Goal: Transaction & Acquisition: Download file/media

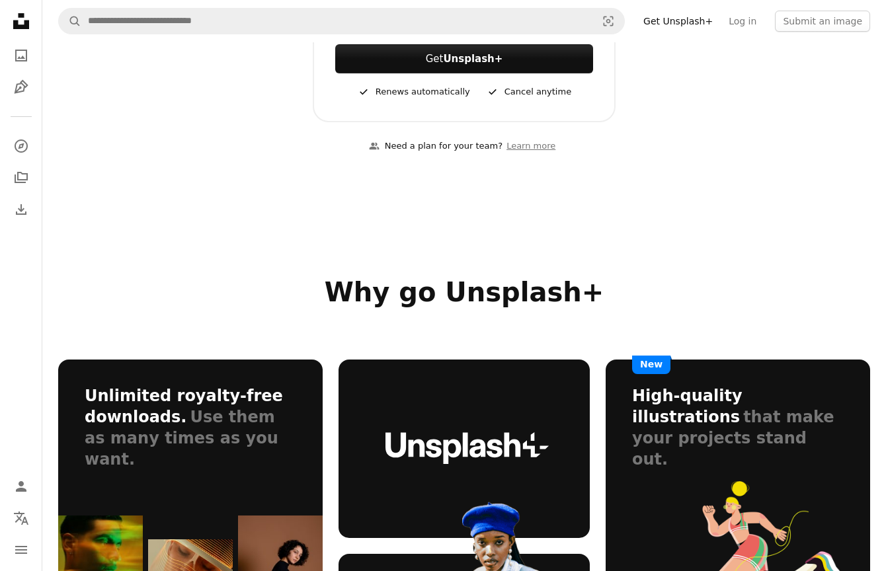
scroll to position [321, 0]
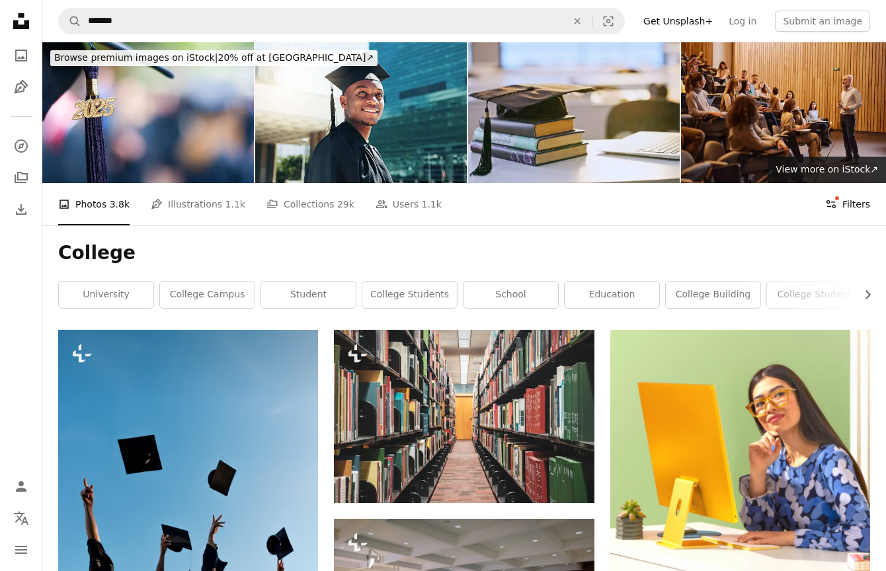
click at [849, 202] on button "Filters Filters" at bounding box center [847, 204] width 45 height 42
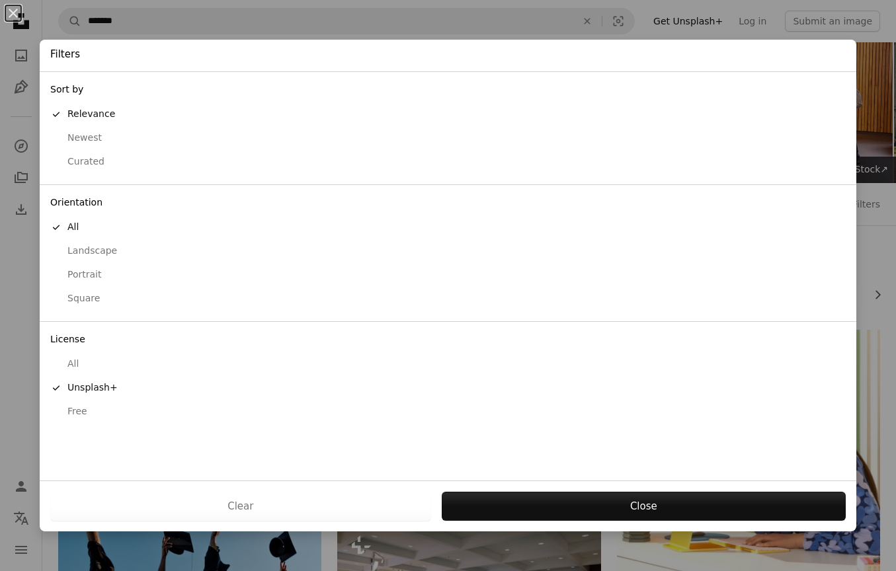
click at [58, 414] on div "button" at bounding box center [56, 412] width 12 height 12
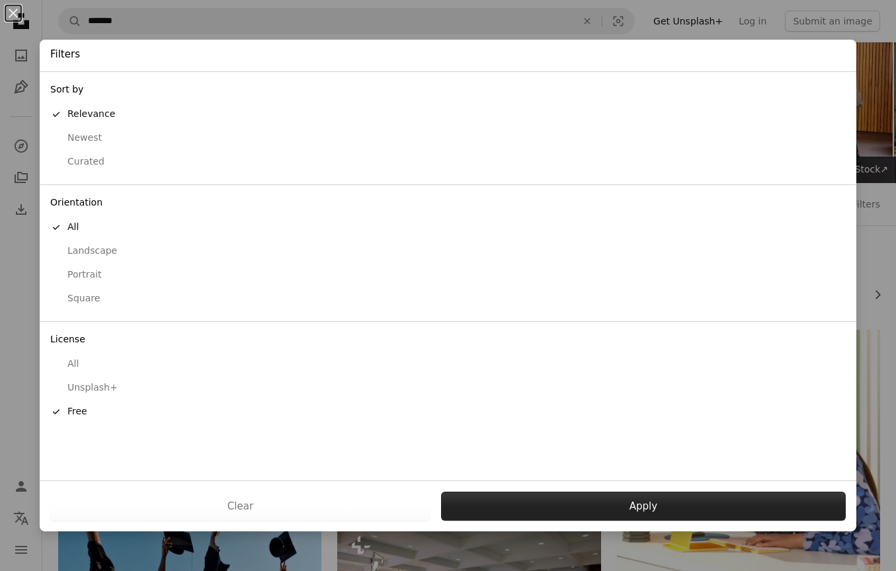
click at [571, 507] on button "Apply" at bounding box center [643, 506] width 405 height 29
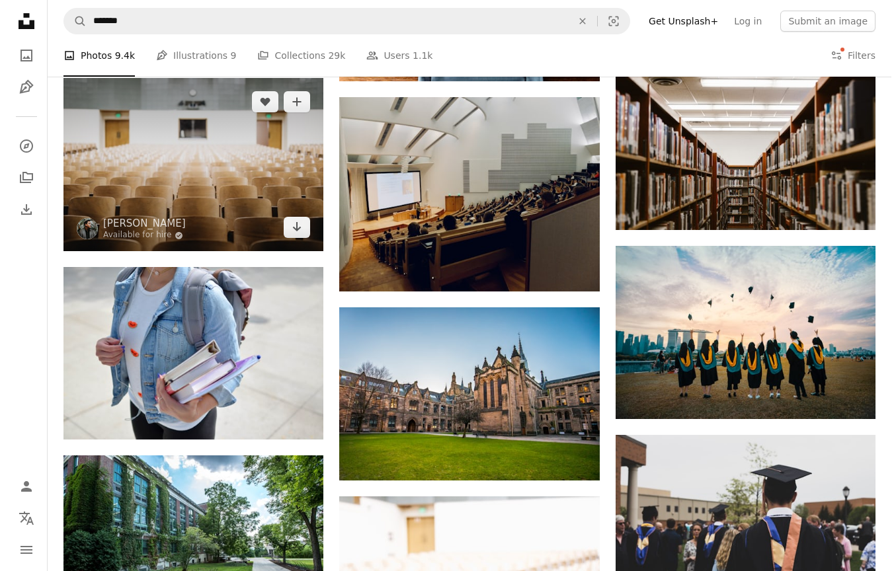
scroll to position [631, 0]
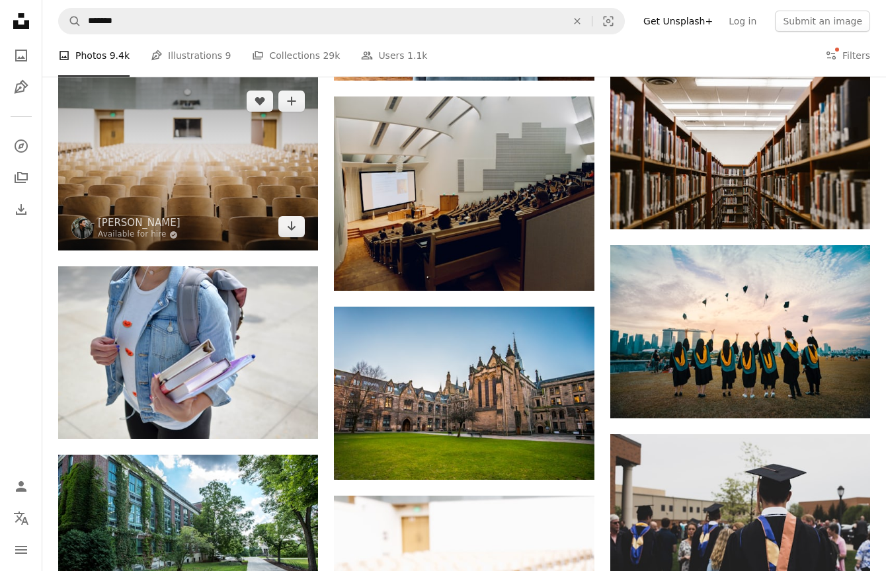
click at [204, 167] on img at bounding box center [188, 163] width 260 height 173
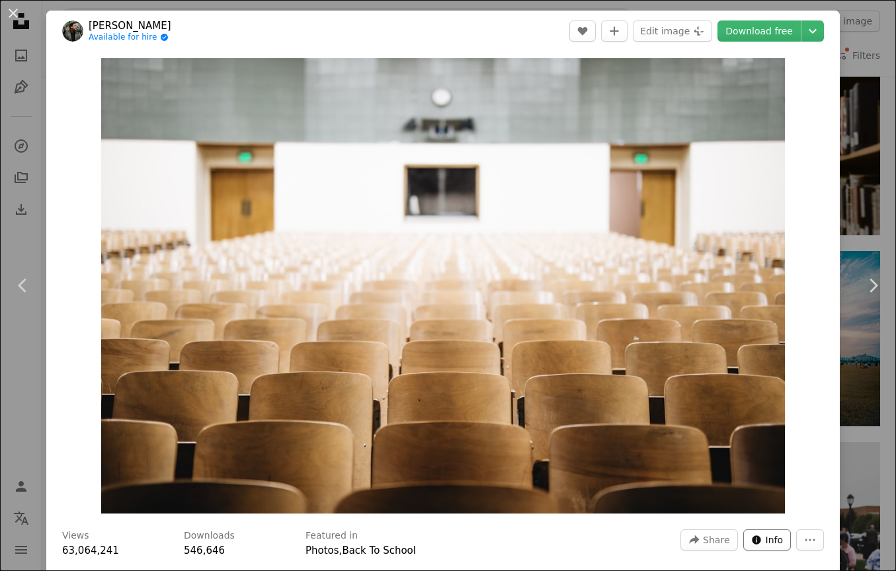
click at [753, 544] on button "Info icon Info" at bounding box center [767, 540] width 48 height 21
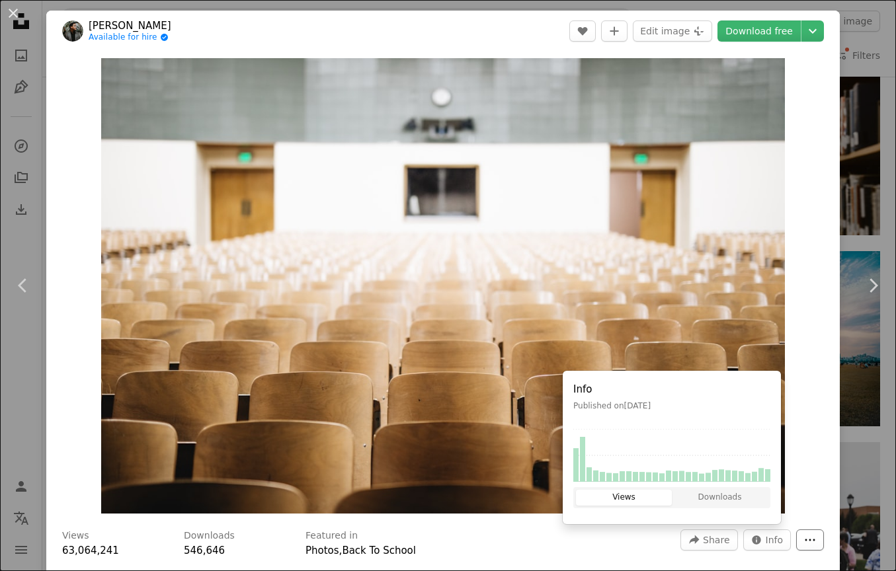
click at [804, 537] on icon "More Actions" at bounding box center [810, 540] width 12 height 12
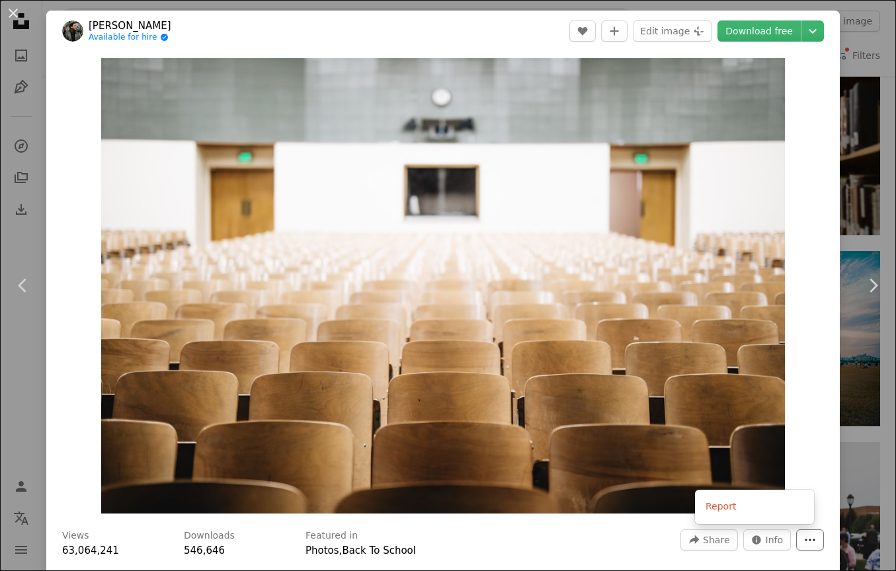
click at [804, 542] on icon "More Actions" at bounding box center [810, 540] width 12 height 12
click at [773, 36] on link "Download free" at bounding box center [758, 30] width 83 height 21
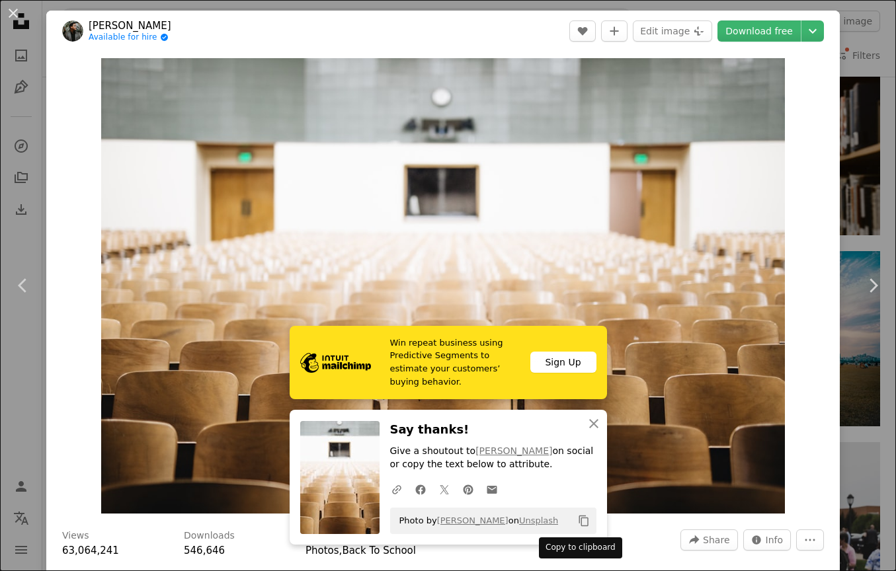
click at [578, 525] on icon "Copy to clipboard" at bounding box center [582, 521] width 9 height 11
click at [512, 454] on link "[PERSON_NAME]" at bounding box center [513, 451] width 77 height 11
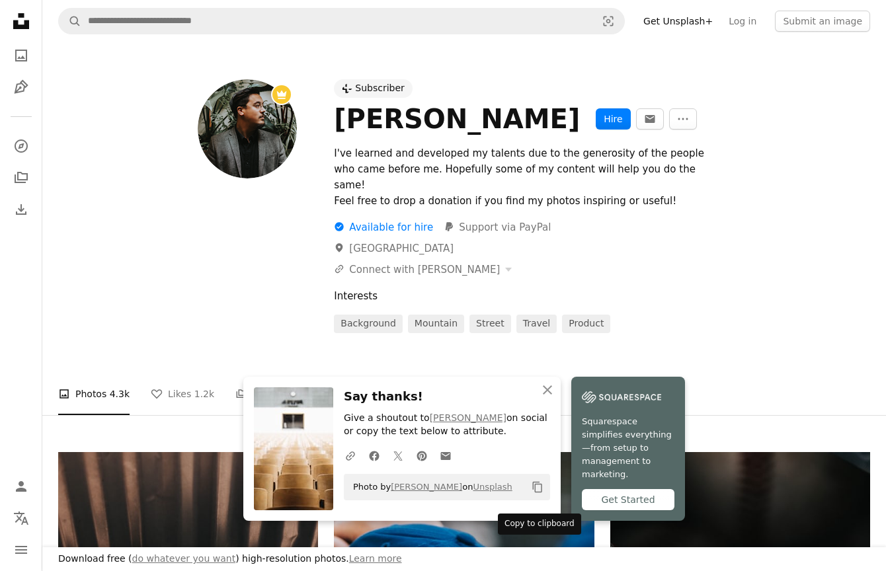
click at [533, 493] on icon "Copy to clipboard" at bounding box center [537, 487] width 9 height 11
click at [547, 395] on icon "button" at bounding box center [547, 389] width 9 height 9
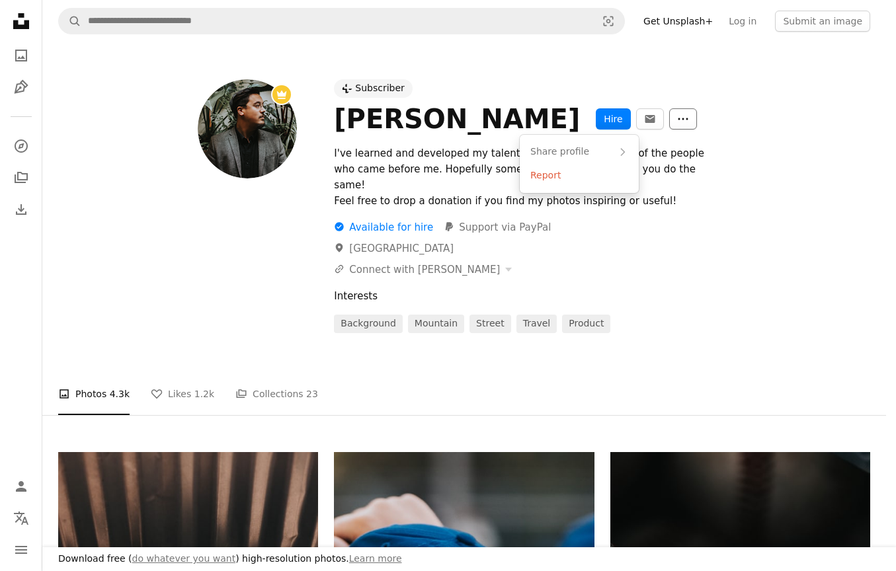
scroll to position [41, 0]
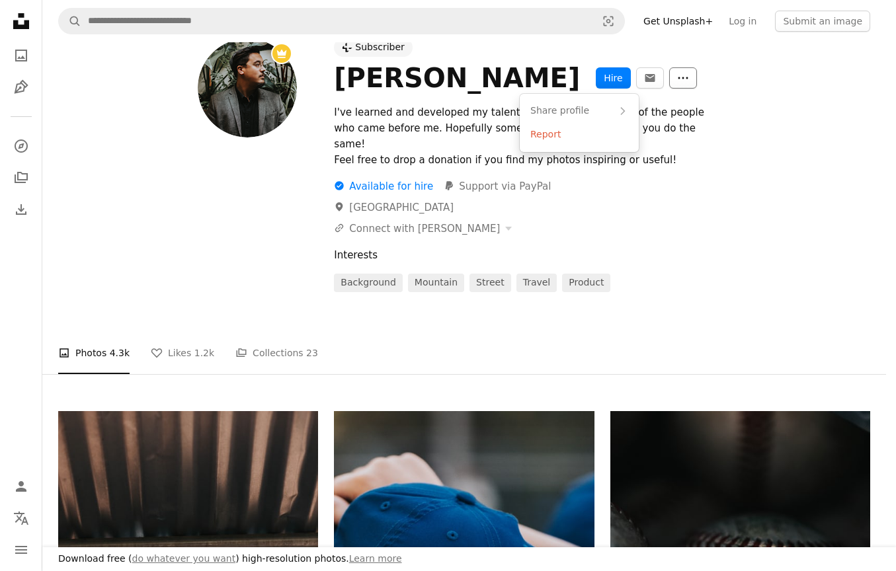
click at [669, 85] on button "More Actions" at bounding box center [683, 77] width 28 height 21
click at [677, 83] on icon "More Actions" at bounding box center [683, 78] width 12 height 12
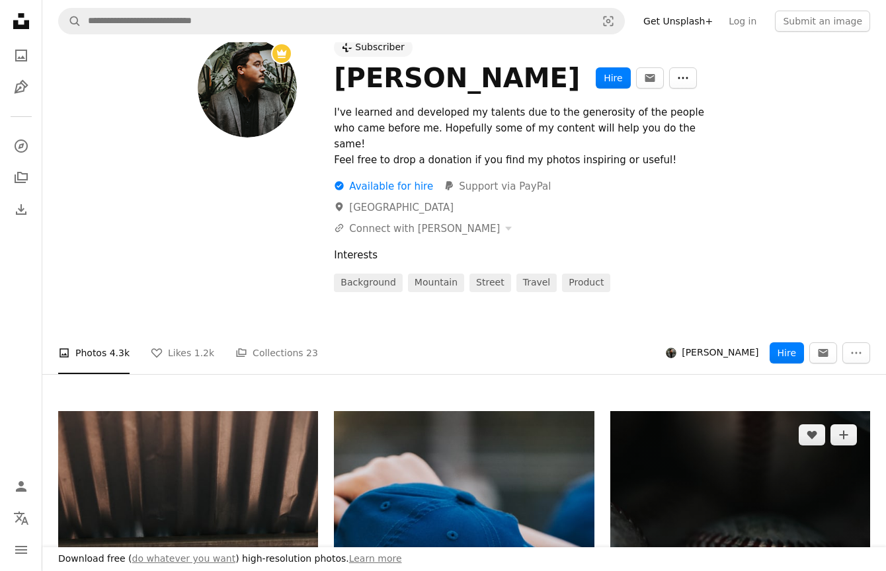
scroll to position [410, 0]
click at [854, 347] on icon "More Actions" at bounding box center [856, 353] width 12 height 12
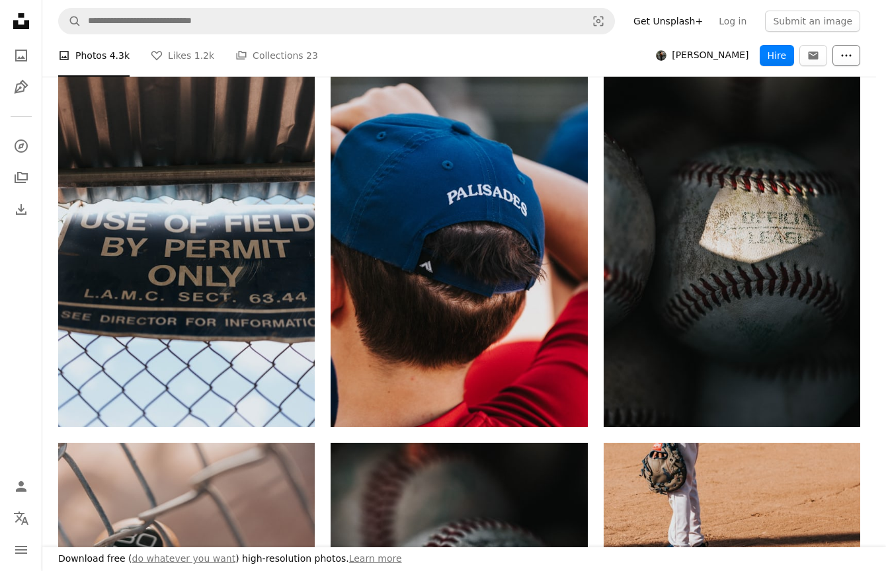
click at [853, 62] on button "More Actions" at bounding box center [846, 55] width 28 height 21
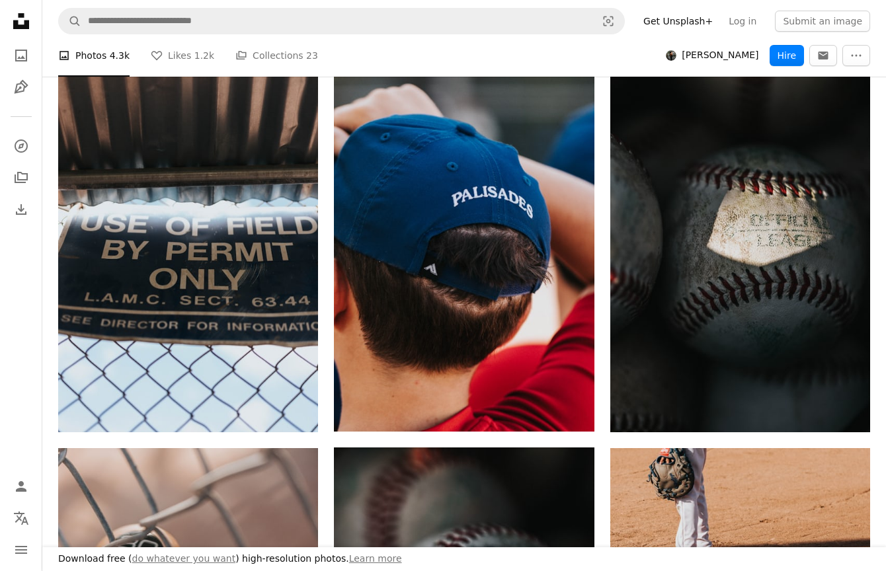
scroll to position [60, 0]
click at [23, 27] on icon at bounding box center [21, 21] width 16 height 16
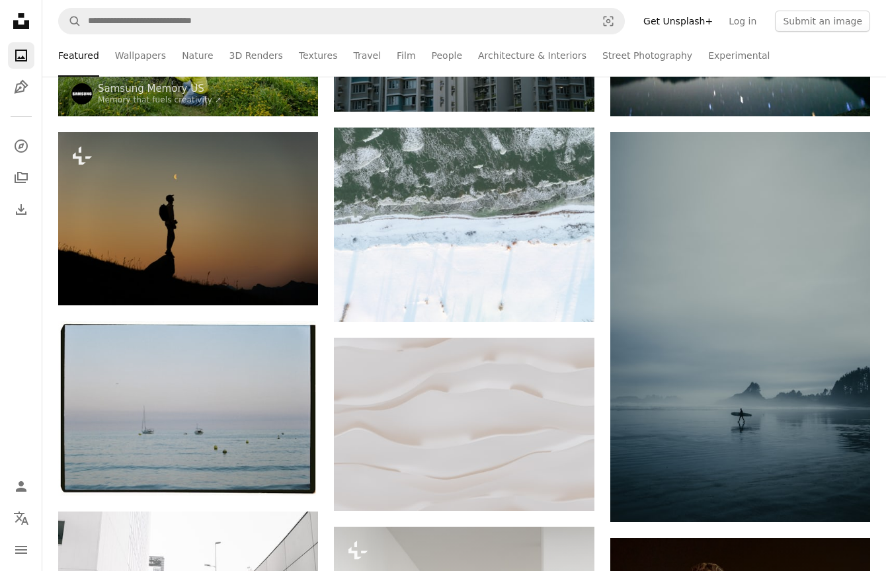
drag, startPoint x: 752, startPoint y: 186, endPoint x: 787, endPoint y: 136, distance: 61.3
copy div "All images can be downloaded and used for personal or commercial projects."
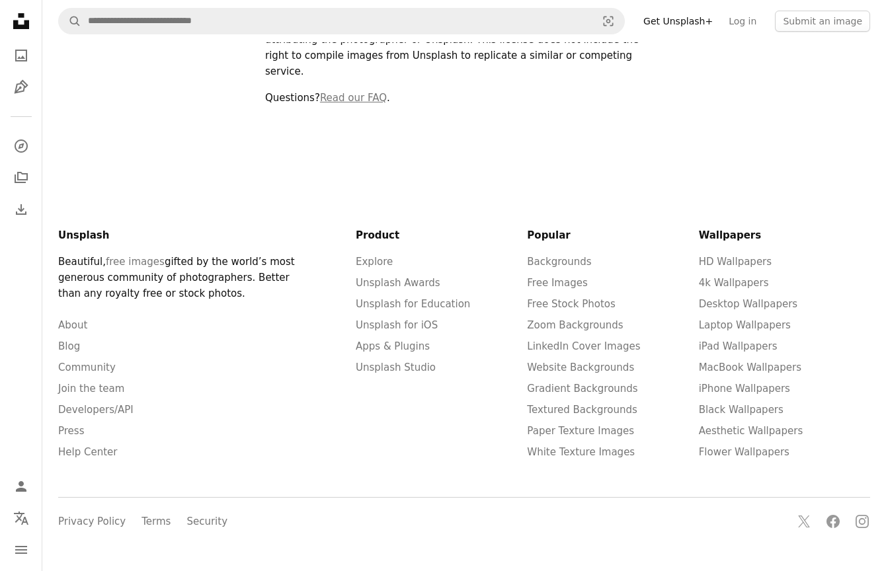
click at [677, 19] on link "Get Unsplash+" at bounding box center [677, 21] width 85 height 21
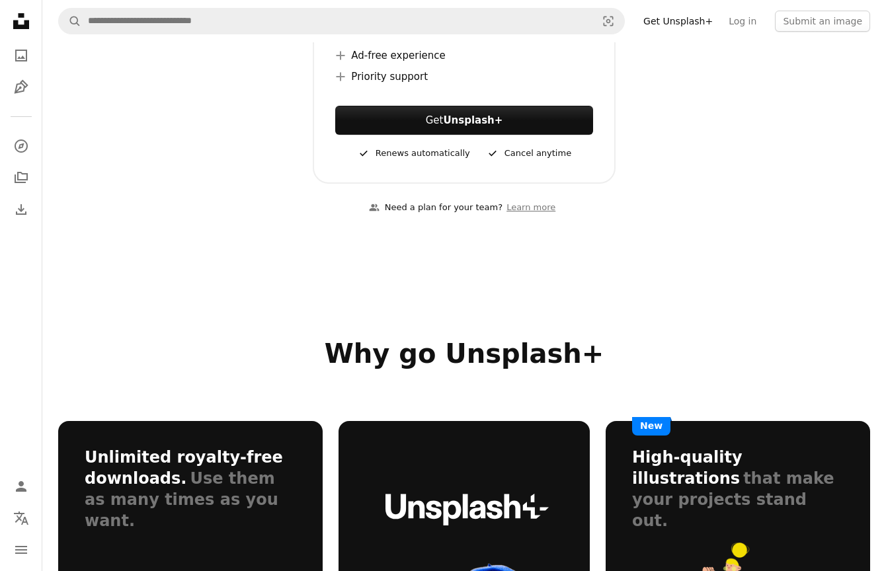
scroll to position [100, 0]
